Goal: Check status

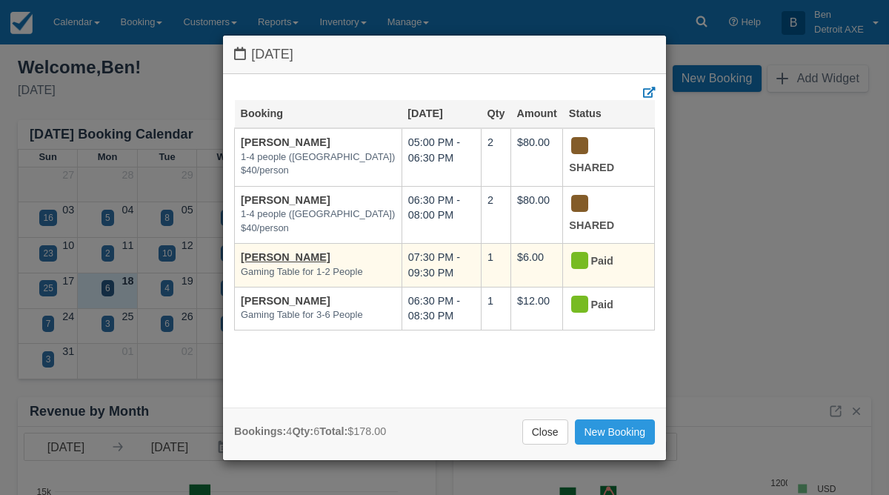
click at [340, 254] on td "[PERSON_NAME] Gaming Table for 1-2 People" at bounding box center [318, 265] width 167 height 43
click at [342, 262] on td "[PERSON_NAME] Gaming Table for 1-2 People" at bounding box center [318, 265] width 167 height 43
click at [268, 253] on link "[PERSON_NAME]" at bounding box center [286, 257] width 90 height 12
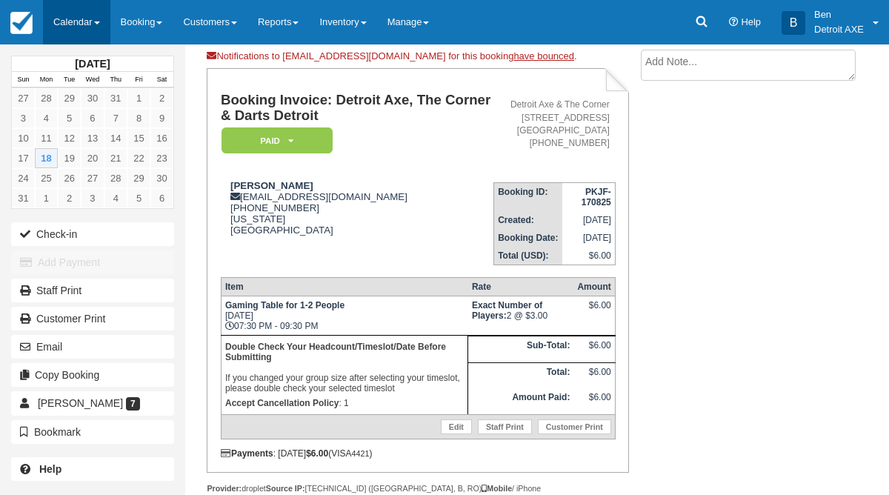
scroll to position [87, 0]
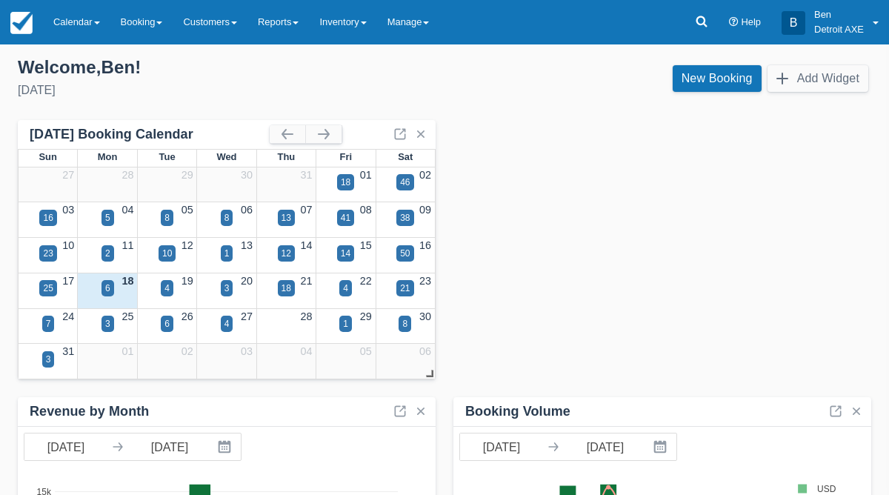
click at [120, 291] on div "6" at bounding box center [107, 297] width 59 height 17
click at [127, 282] on link "18" at bounding box center [128, 281] width 12 height 12
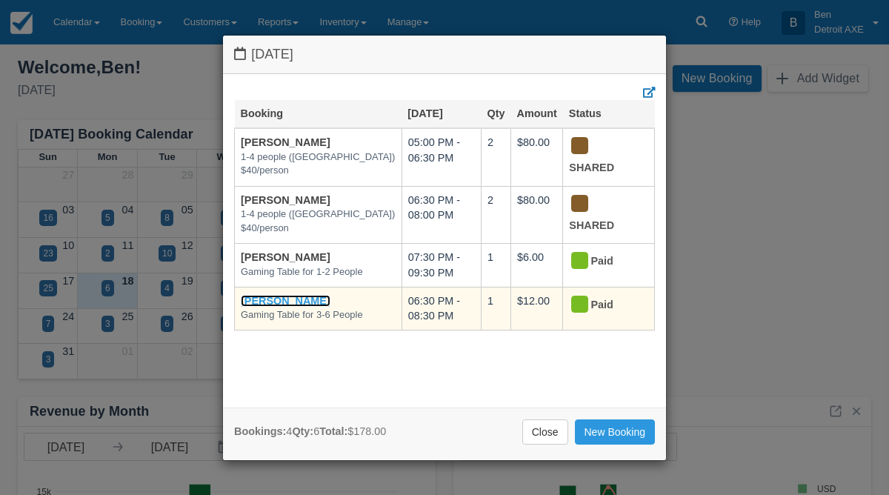
click at [308, 299] on link "[PERSON_NAME]" at bounding box center [286, 301] width 90 height 12
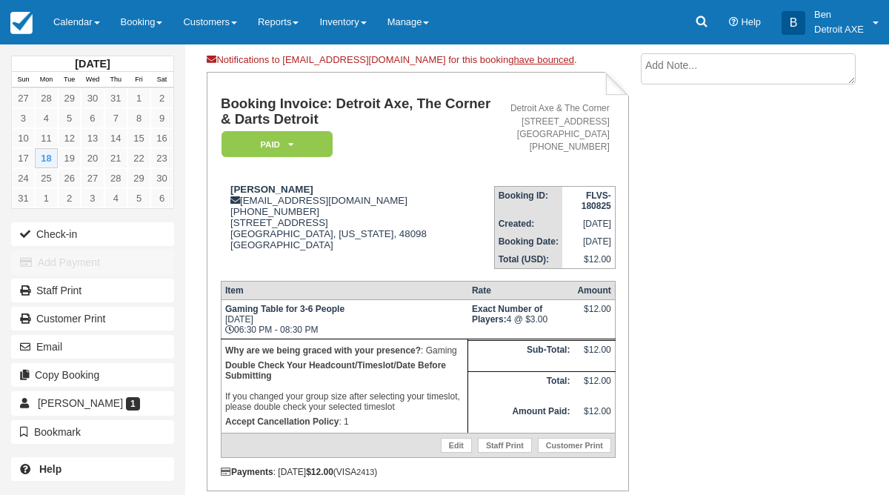
scroll to position [84, 0]
